Goal: Task Accomplishment & Management: Use online tool/utility

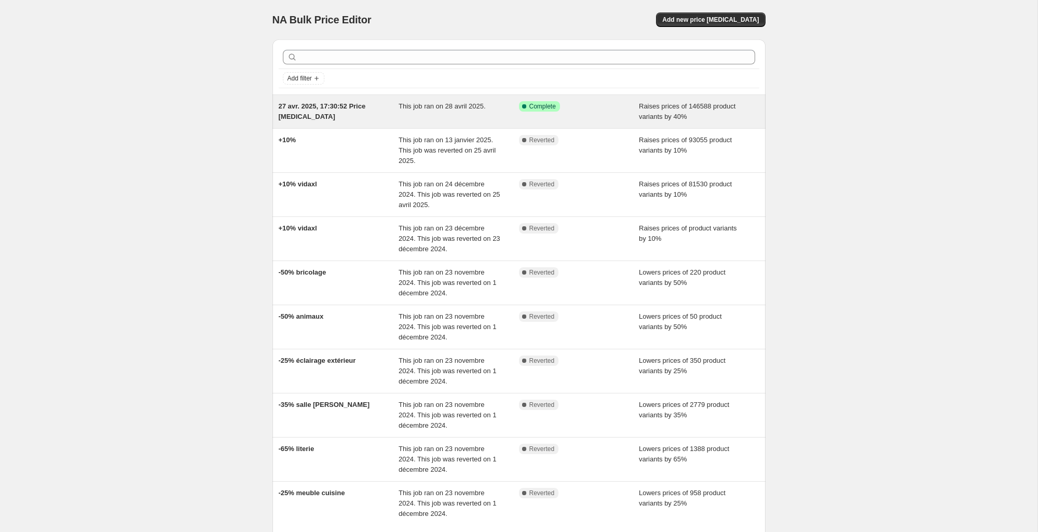
click at [456, 111] on div "This job ran on 28 avril 2025." at bounding box center [459, 111] width 120 height 21
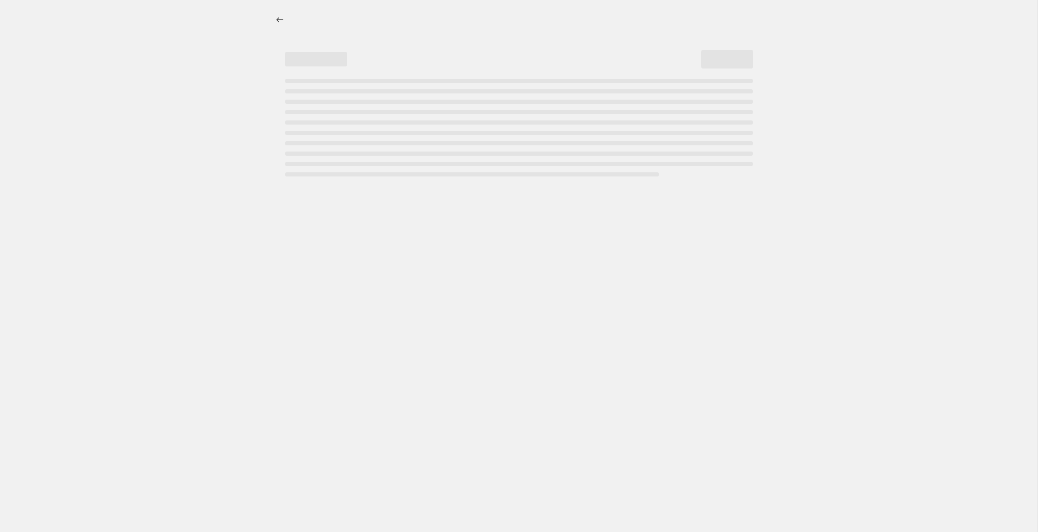
select select "percentage"
select select "collection"
